Goal: Information Seeking & Learning: Understand process/instructions

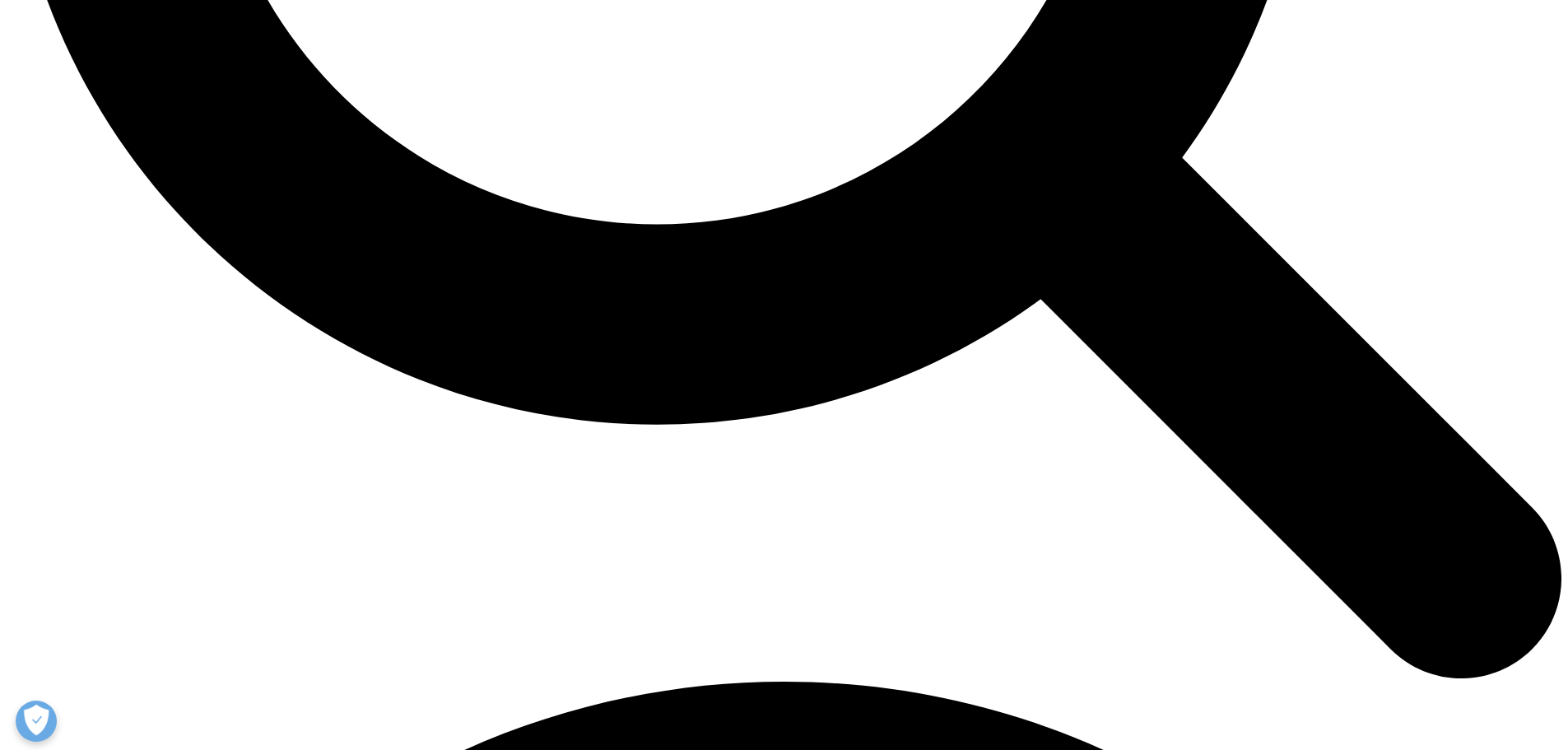
scroll to position [2758, 0]
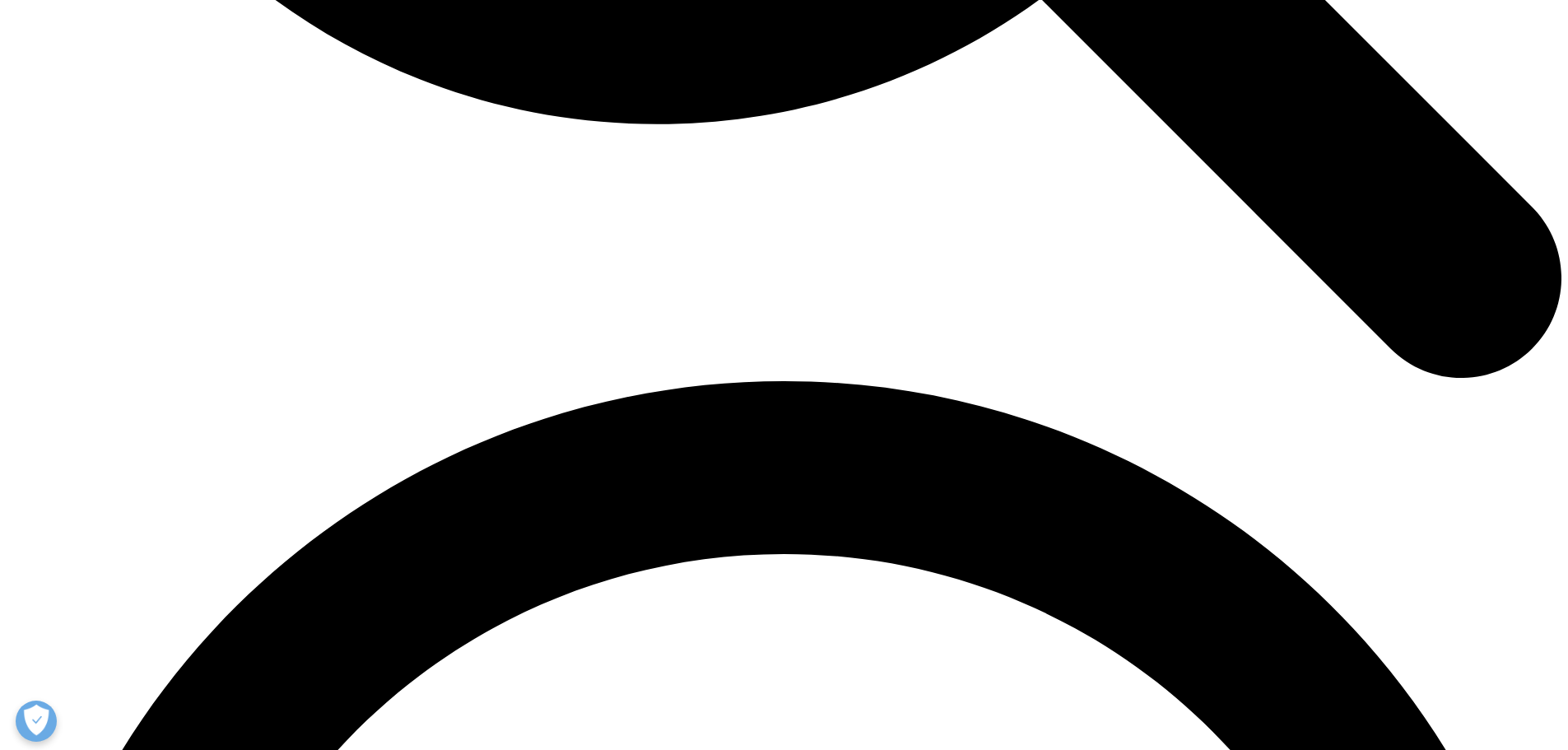
checkbox input "true"
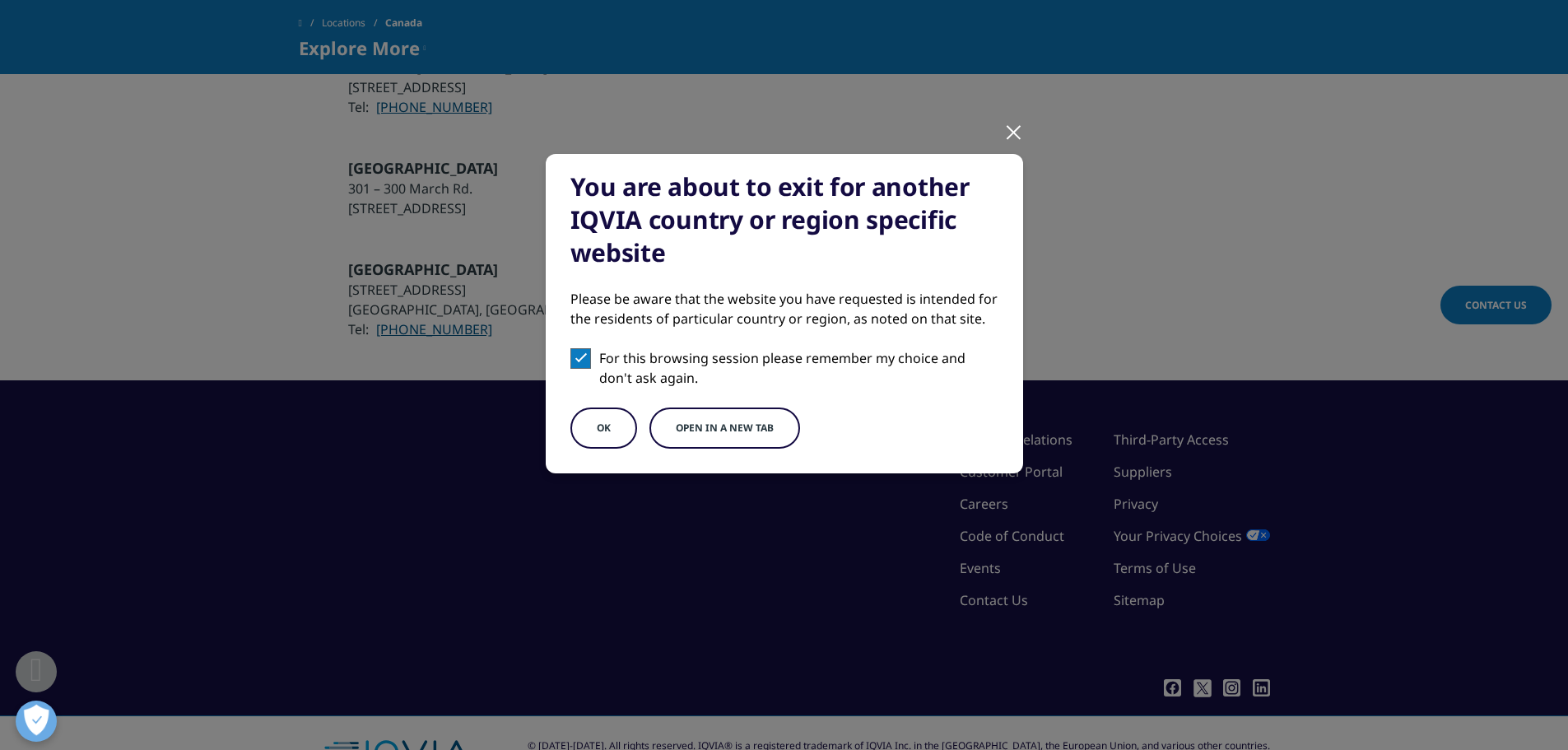
click at [731, 423] on button "Open in a new tab" at bounding box center [724, 428] width 150 height 41
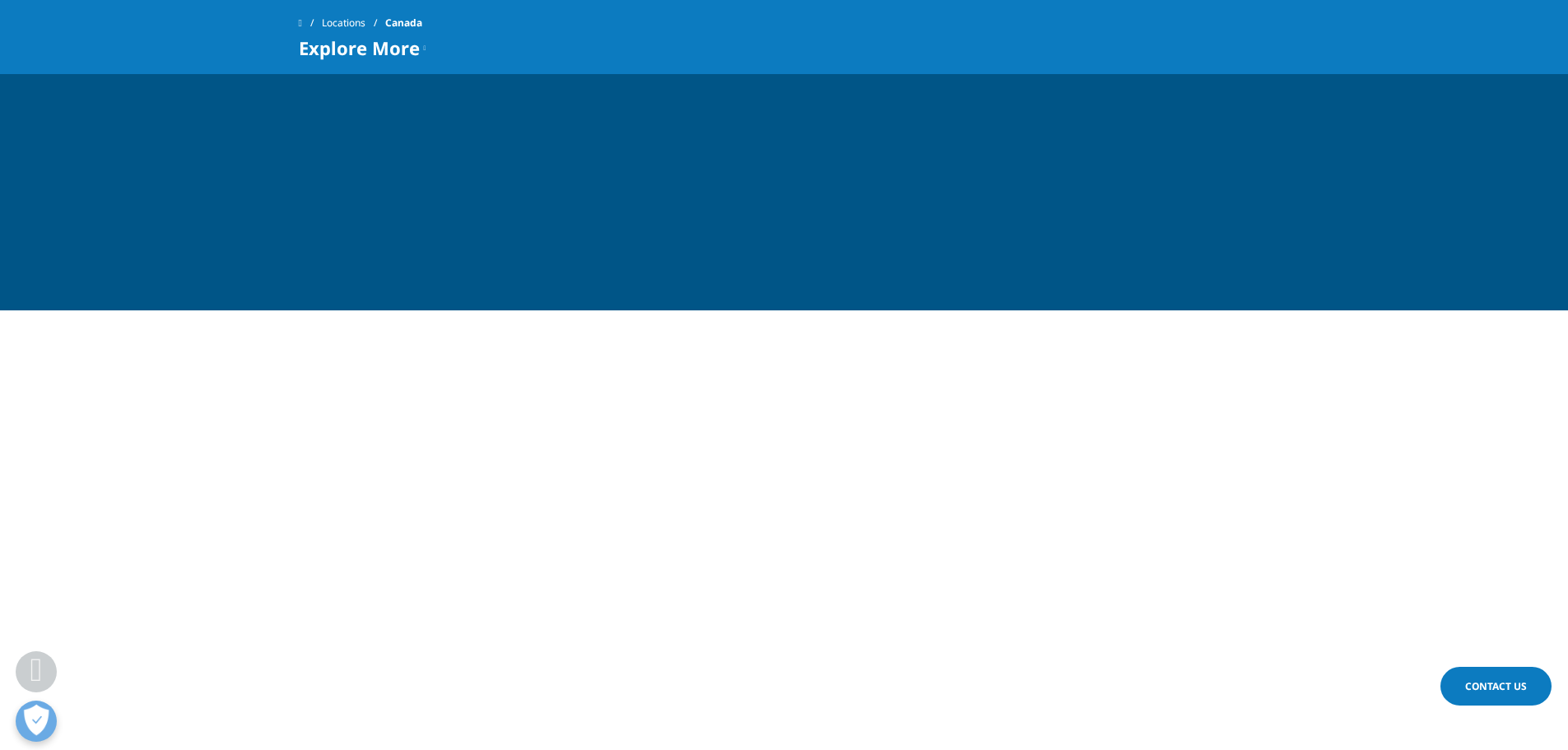
scroll to position [1606, 0]
